Goal: Navigation & Orientation: Find specific page/section

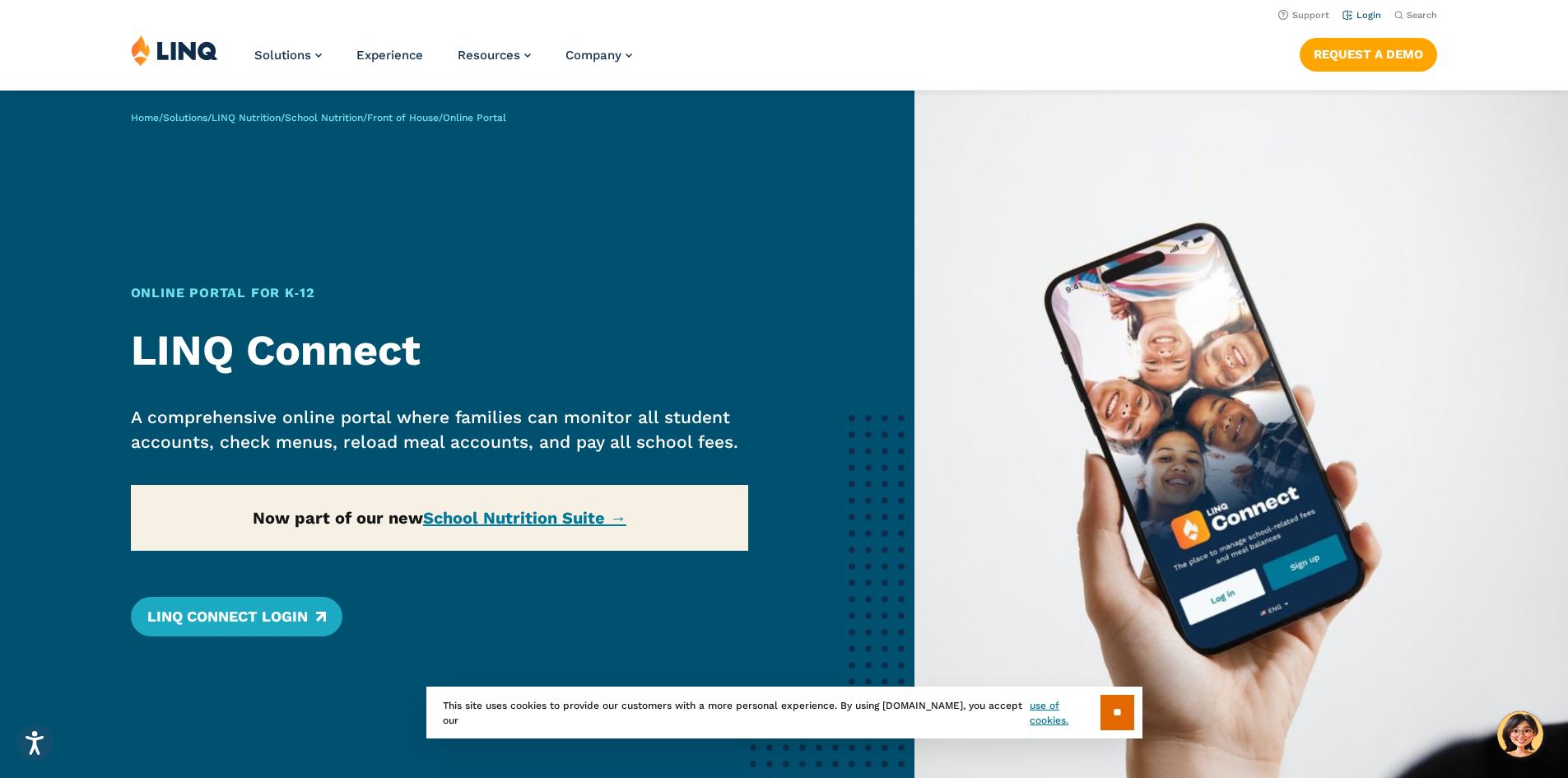
click at [1353, 11] on link "Login" at bounding box center [1361, 15] width 38 height 11
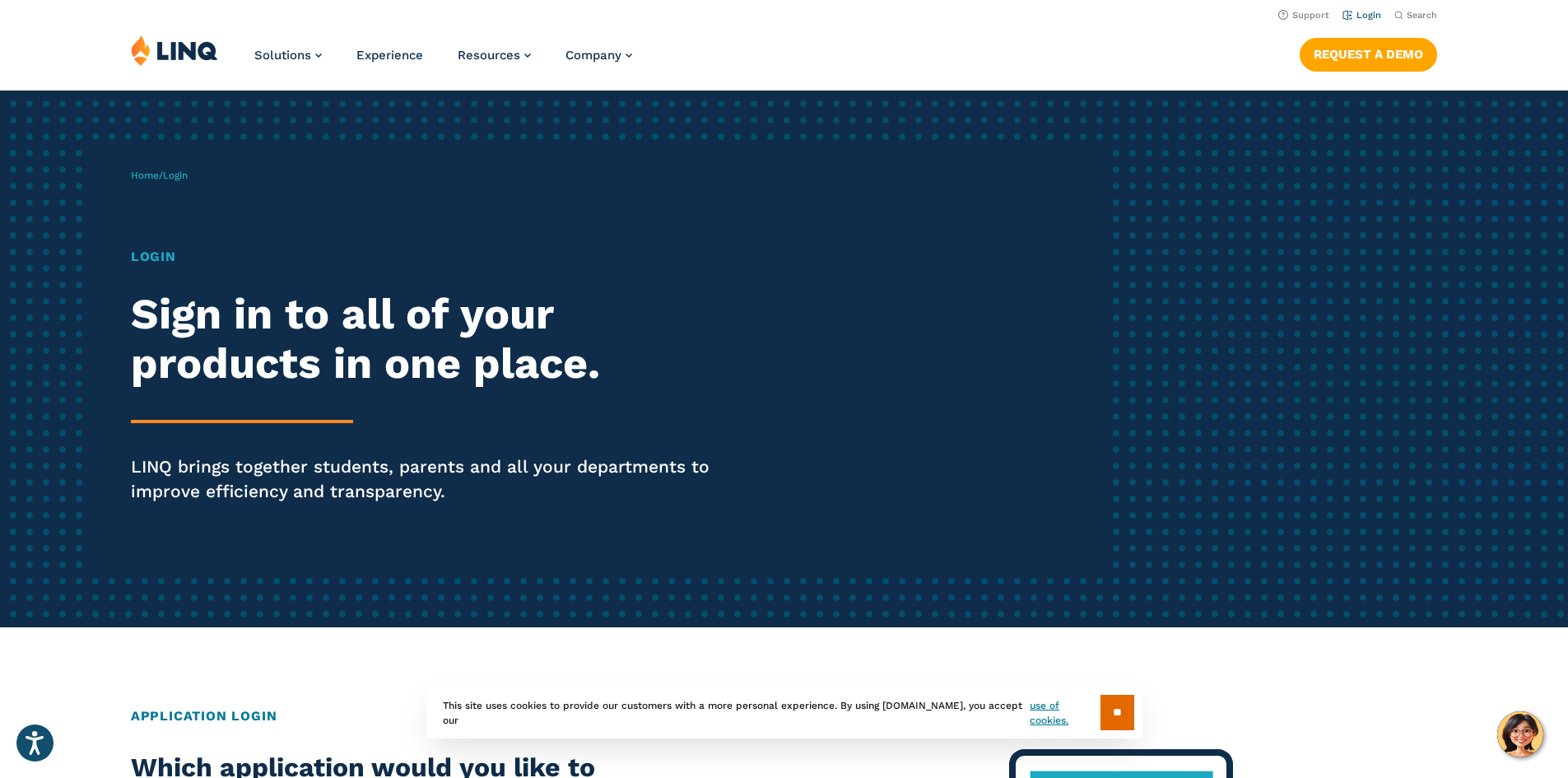
click at [1359, 19] on link "Login" at bounding box center [1361, 15] width 38 height 11
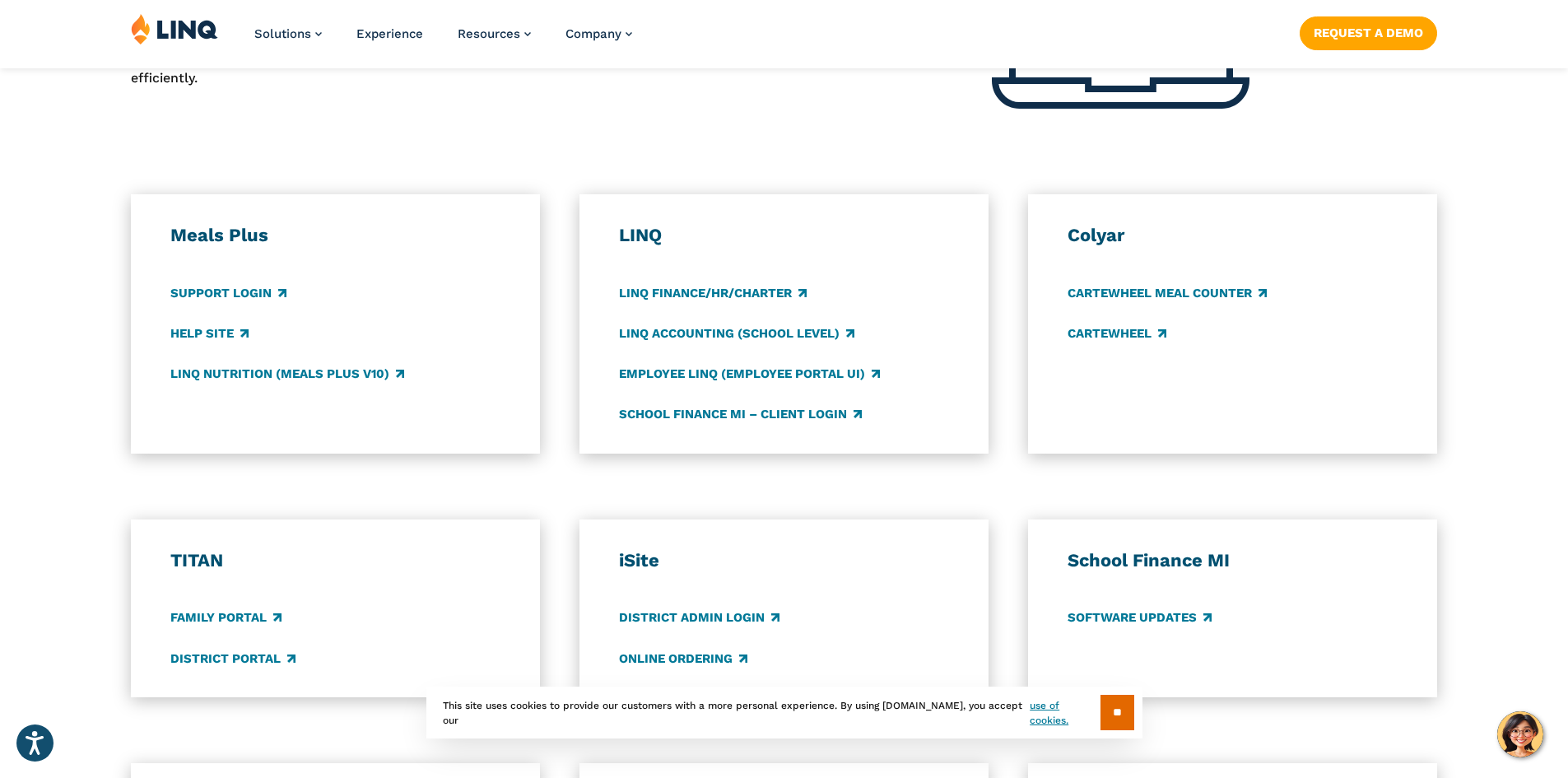
scroll to position [823, 0]
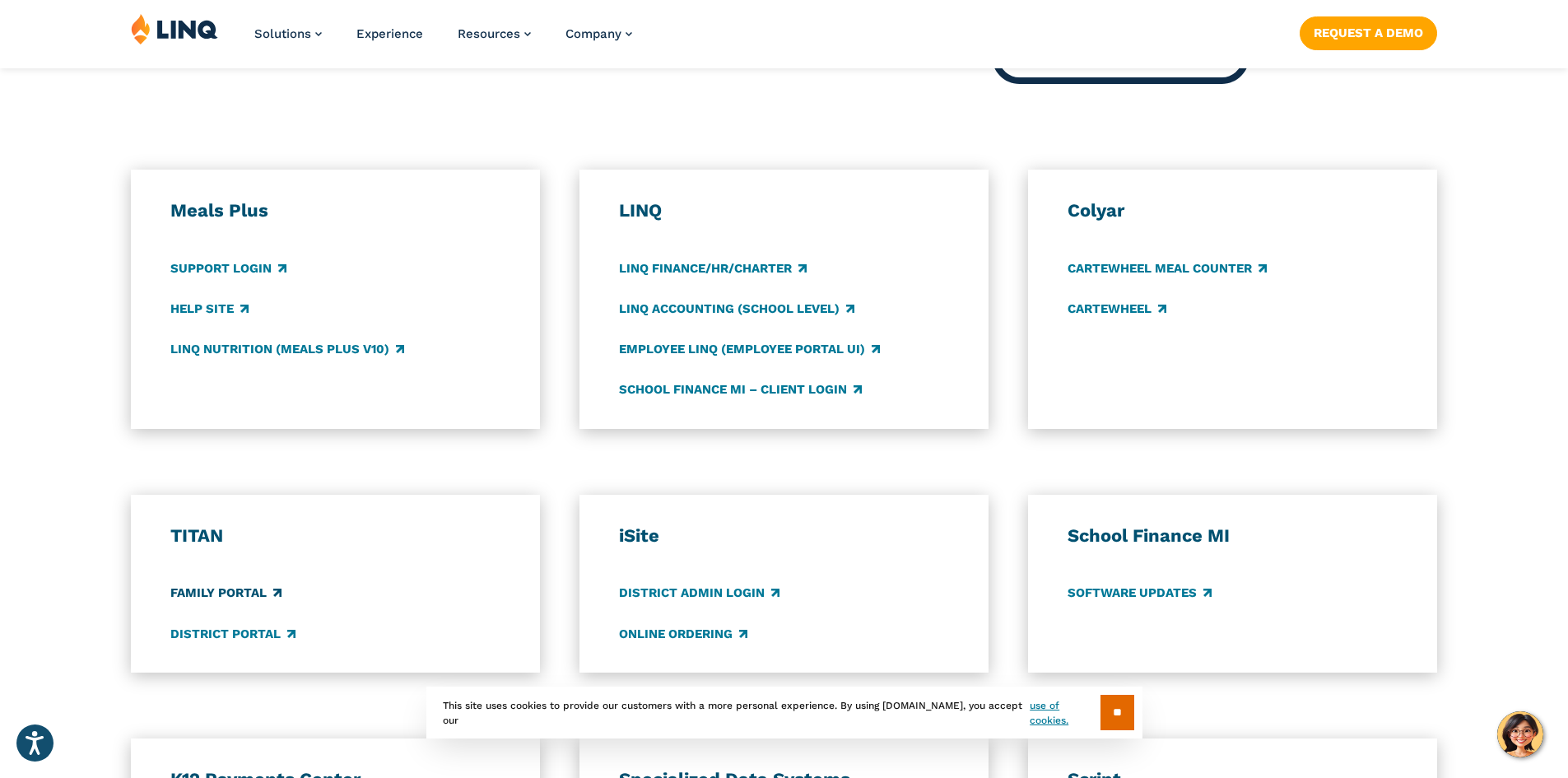
click at [249, 589] on link "Family Portal" at bounding box center [226, 593] width 111 height 18
